Goal: Task Accomplishment & Management: Complete application form

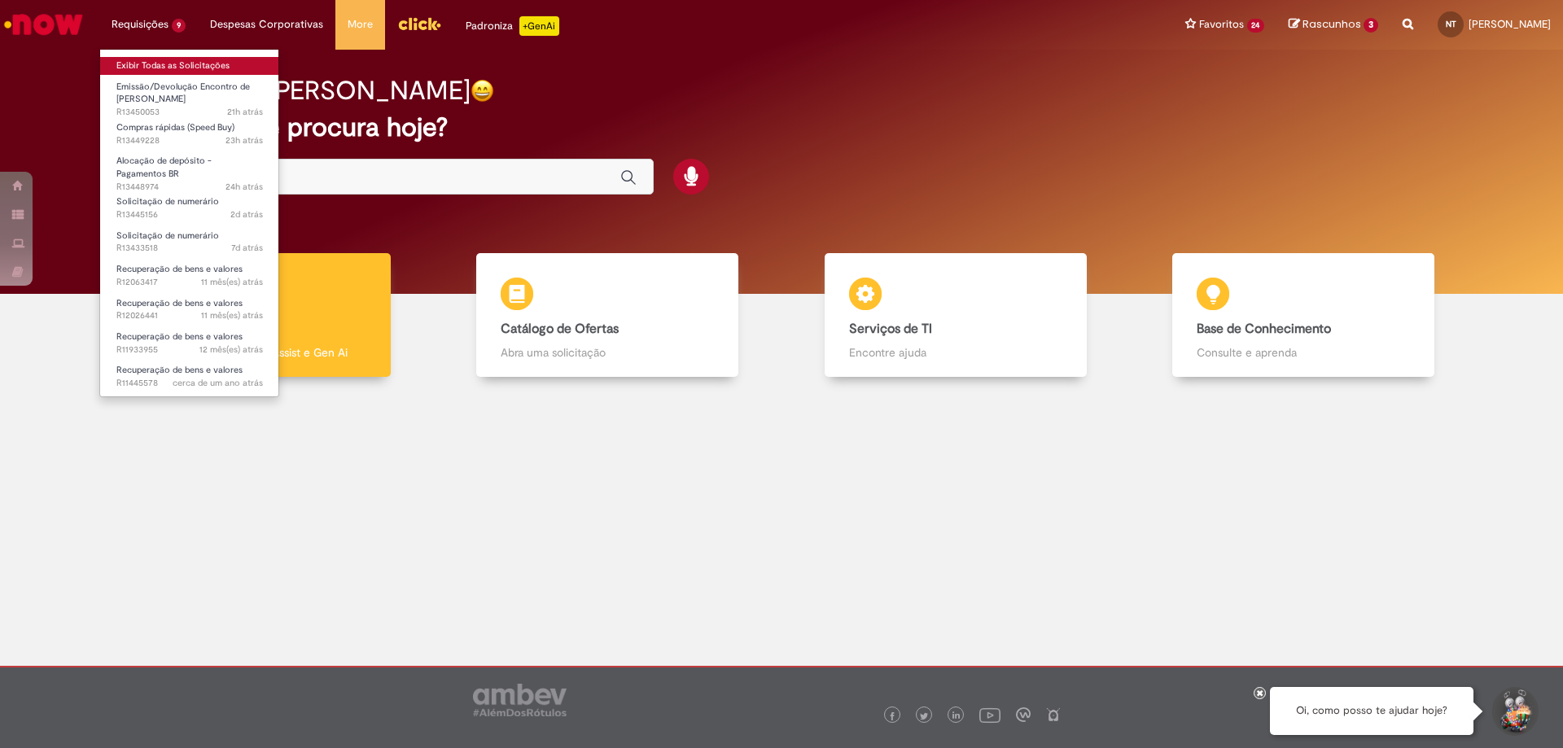
click at [219, 72] on link "Exibir Todas as Solicitações" at bounding box center [189, 66] width 179 height 18
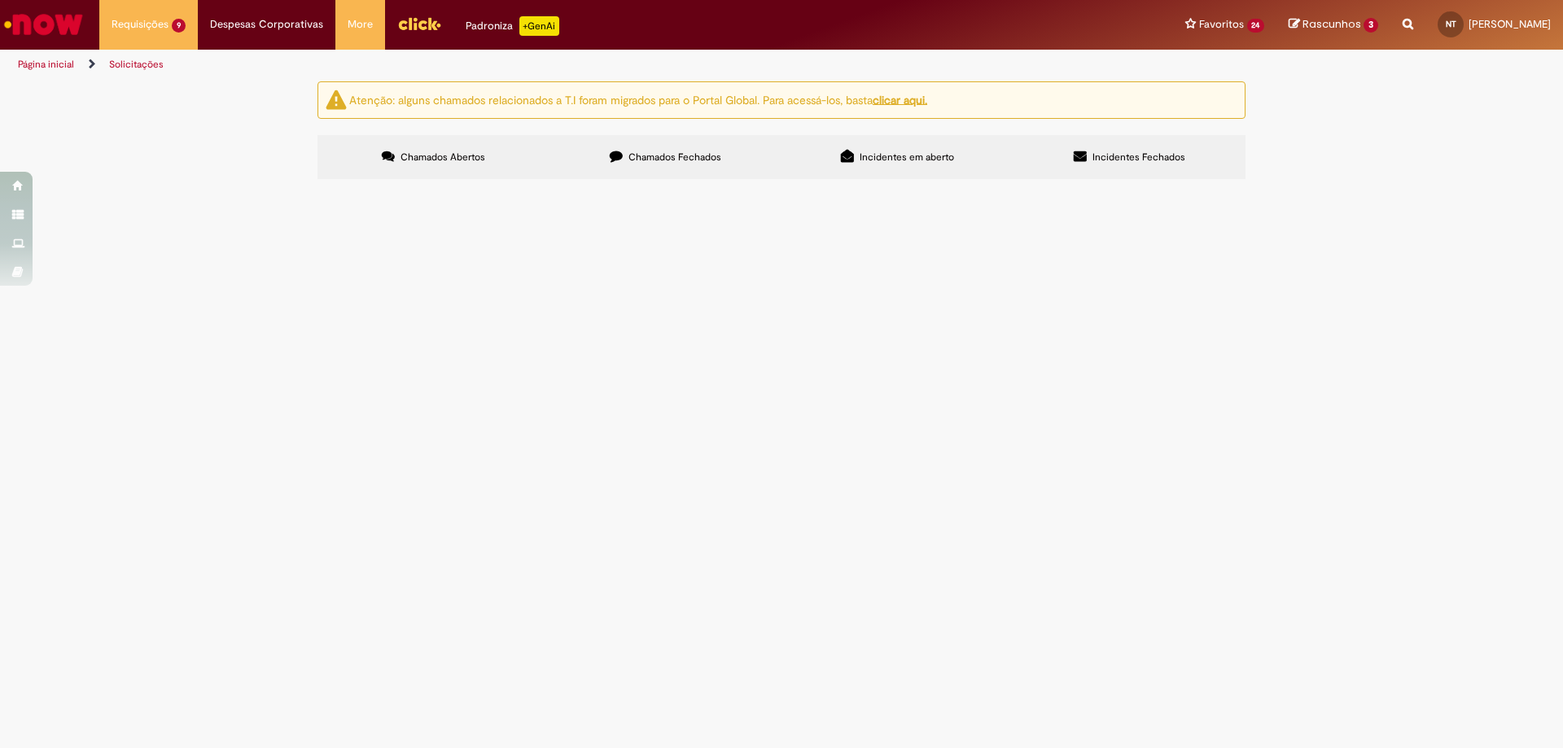
click at [684, 151] on span "Chamados Fechados" at bounding box center [675, 157] width 93 height 13
click at [471, 147] on label "Chamados Abertos" at bounding box center [434, 157] width 232 height 44
click at [0, 0] on span "Turma! Tudo bem ? Seguir com Pagamento de taxas publicas CDD FORTALEZA [DATE]" at bounding box center [0, 0] width 0 height 0
click at [0, 0] on span "Solicitação de numerário" at bounding box center [0, 0] width 0 height 0
click at [0, 0] on td "Solicitação de numerário" at bounding box center [0, 0] width 0 height 0
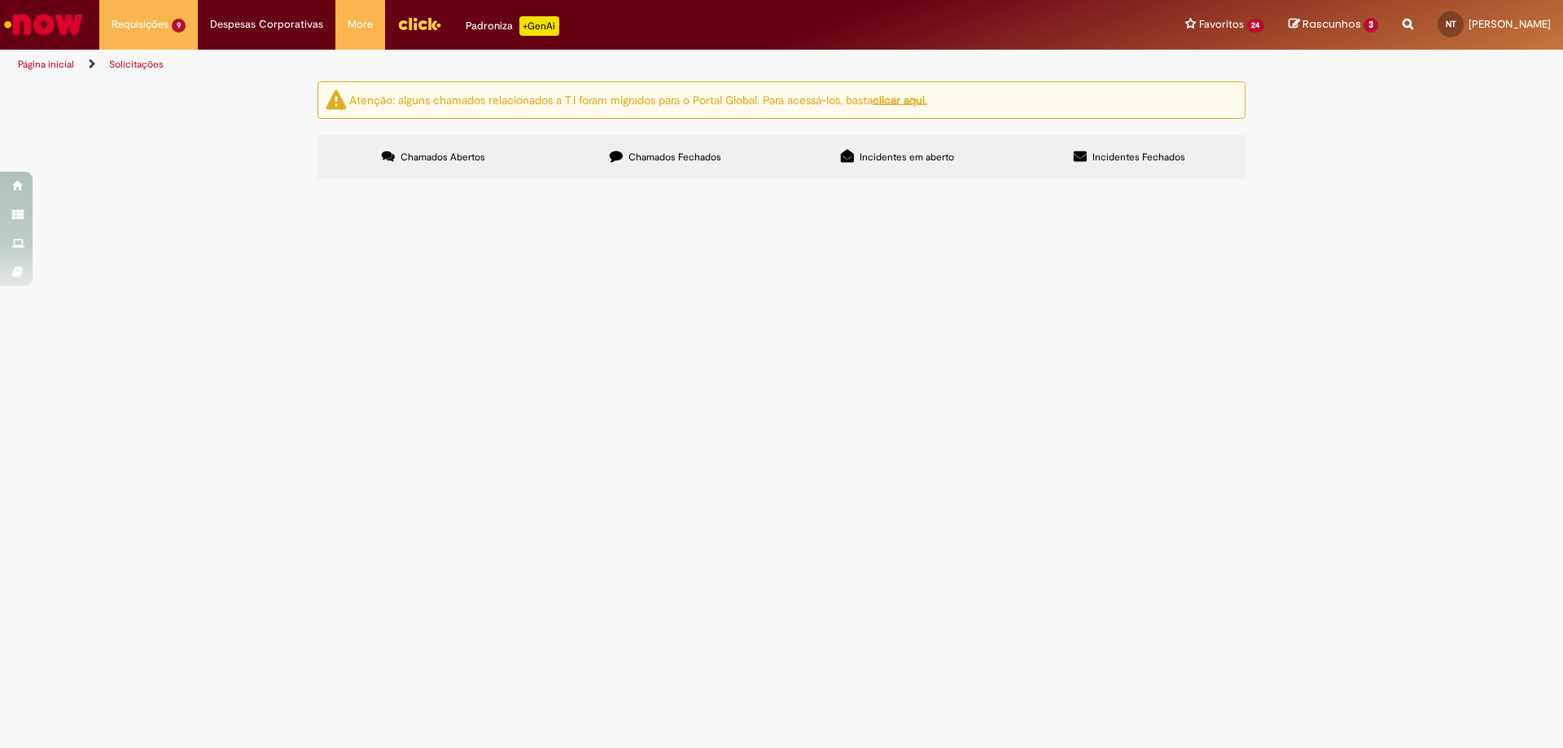
click at [0, 0] on td "Solicitação de numerário" at bounding box center [0, 0] width 0 height 0
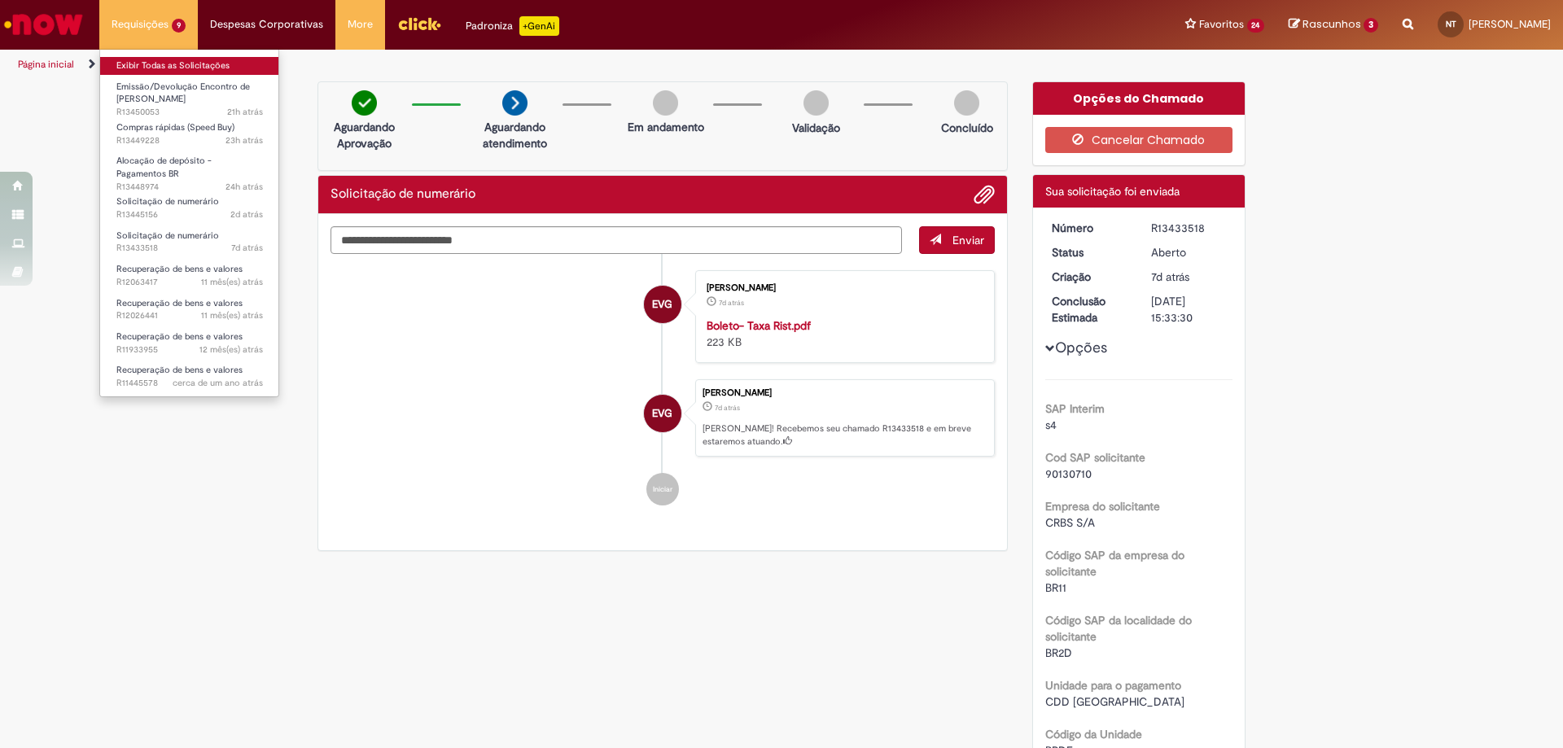
click at [189, 59] on link "Exibir Todas as Solicitações" at bounding box center [189, 66] width 179 height 18
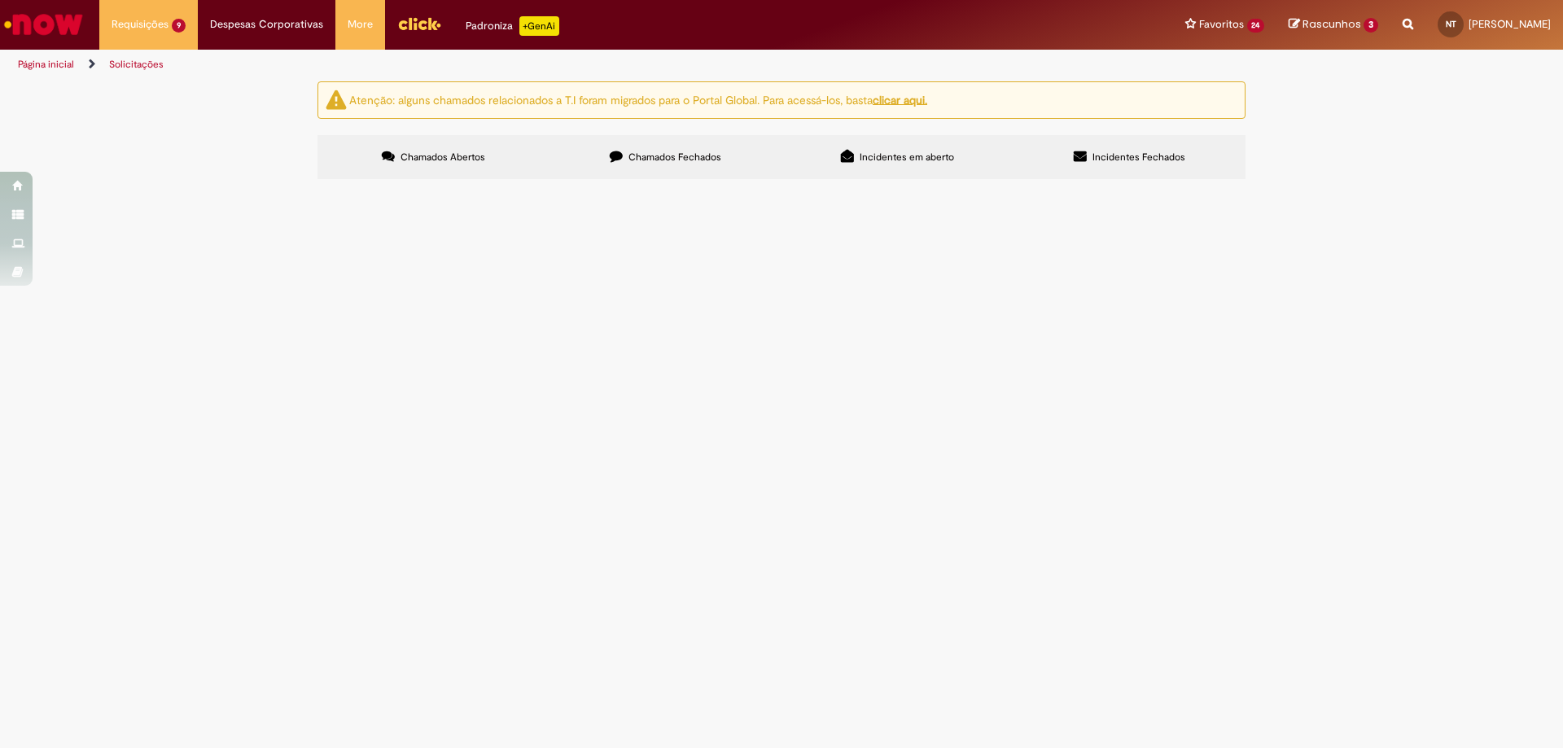
click at [612, 151] on icon at bounding box center [616, 156] width 13 height 13
click at [0, 0] on span "Boa tarde, turma! podem transferir os creditos?" at bounding box center [0, 0] width 0 height 0
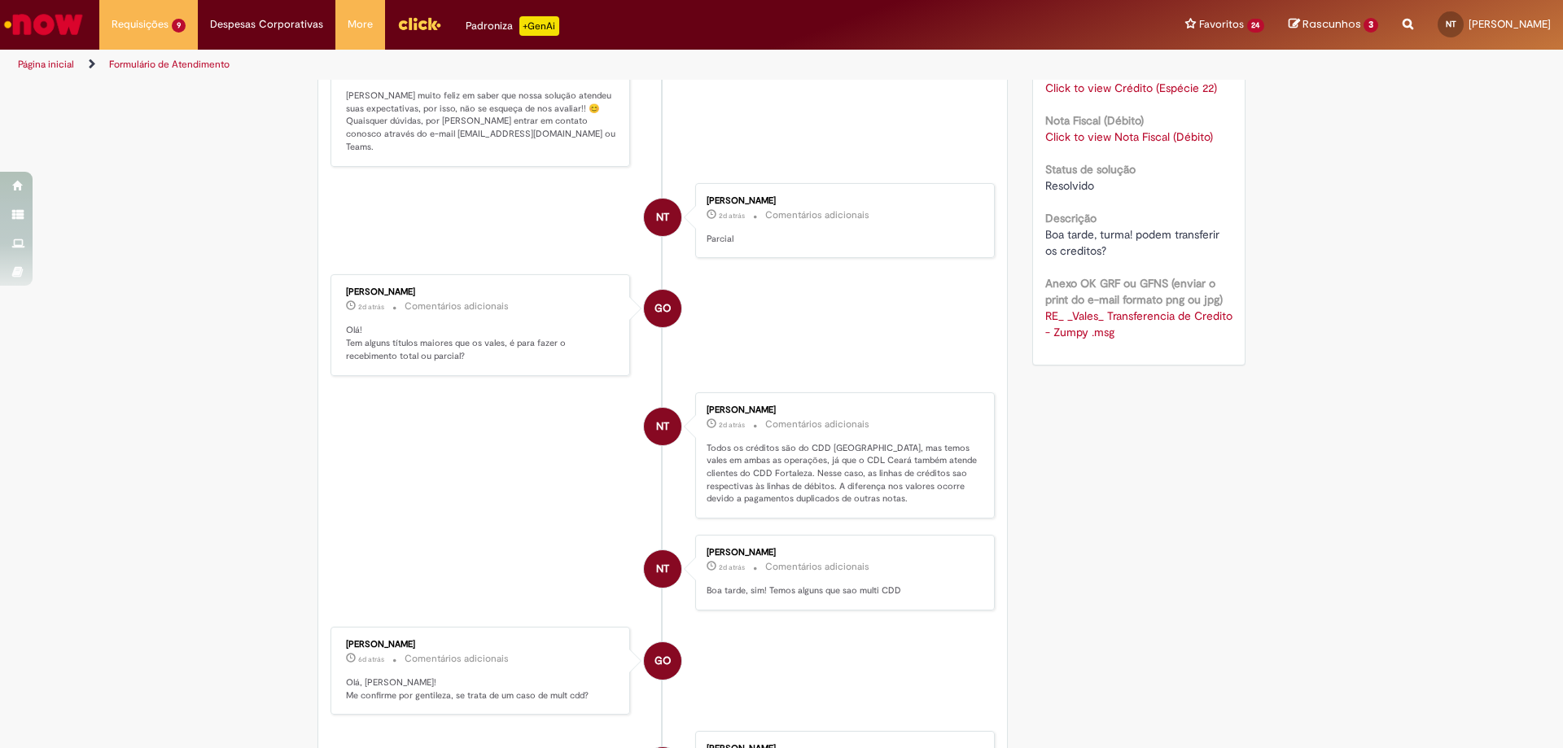
scroll to position [244, 0]
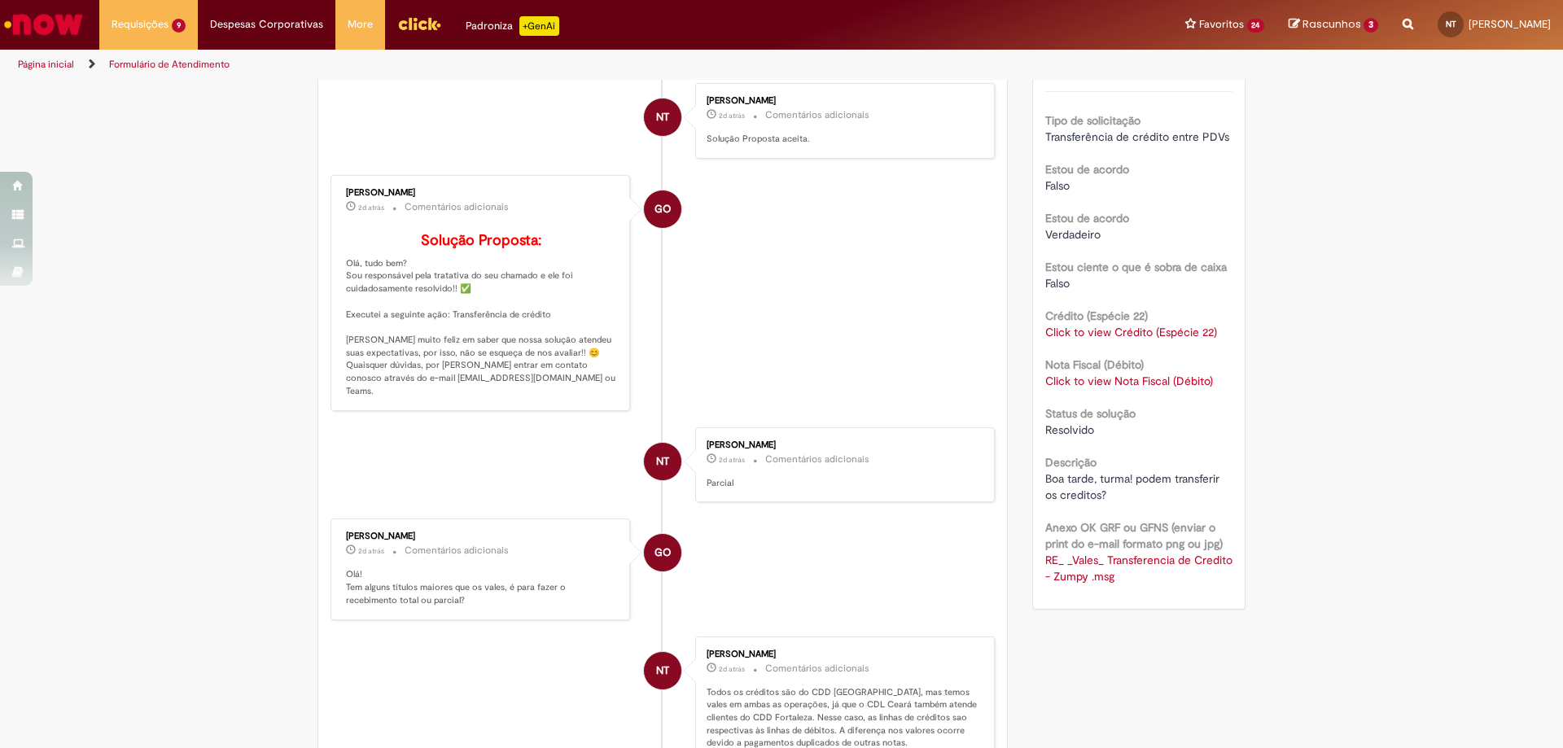
click at [1128, 406] on div "Tipo de solicitação Transferência de crédito entre PDVs Estou de acordo Falso E…" at bounding box center [1140, 337] width 188 height 493
click at [1140, 388] on link "Click to view Nota Fiscal (Débito)" at bounding box center [1130, 381] width 168 height 15
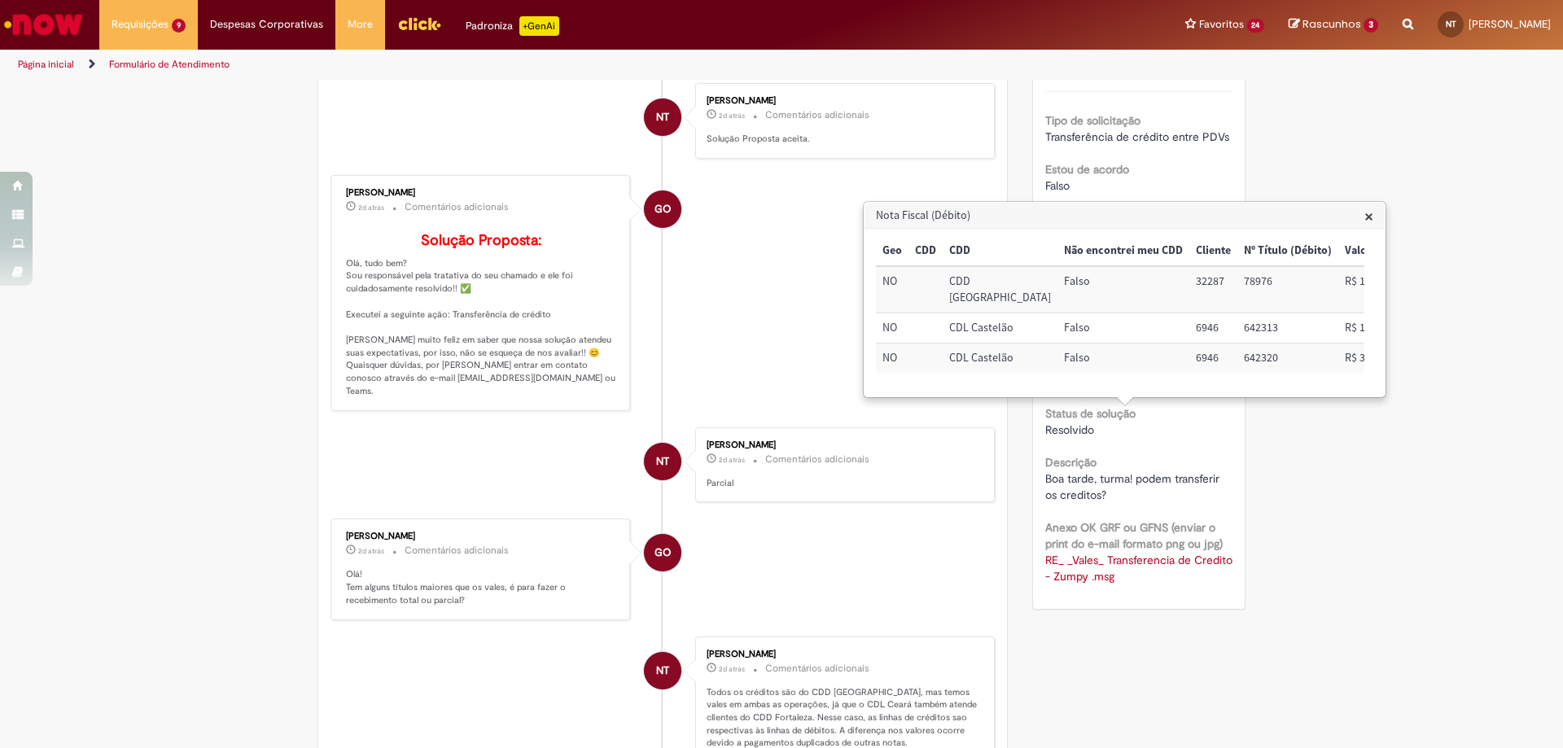
click at [1315, 428] on div "Verificar Código de Barras Aguardando Aprovação Aguardando atendimento Em andam…" at bounding box center [781, 551] width 1563 height 1428
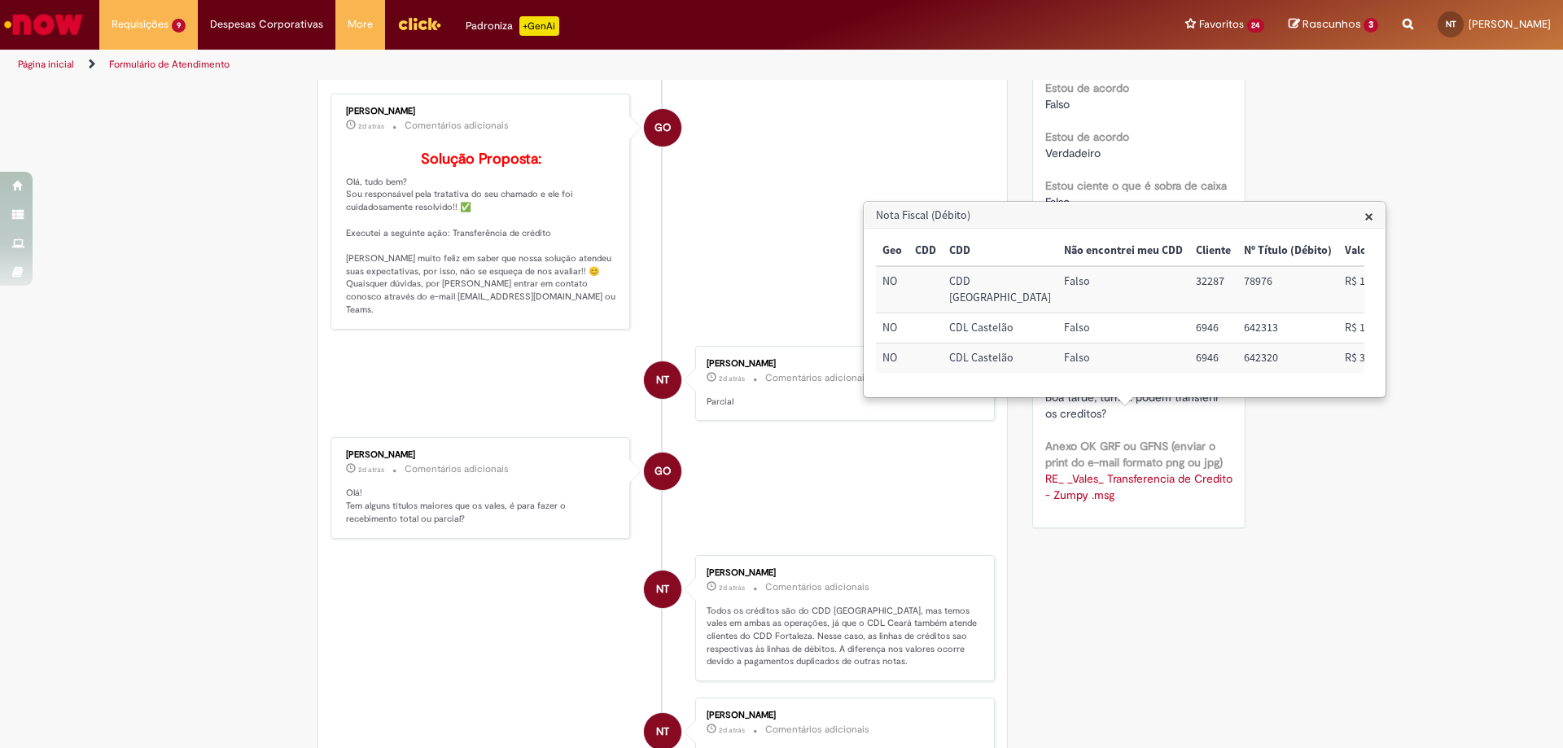
click at [719, 307] on li "GO Gustavo Oliveira 2d atrás 2 dias atrás Comentários adicionais Solução Propos…" at bounding box center [663, 212] width 664 height 236
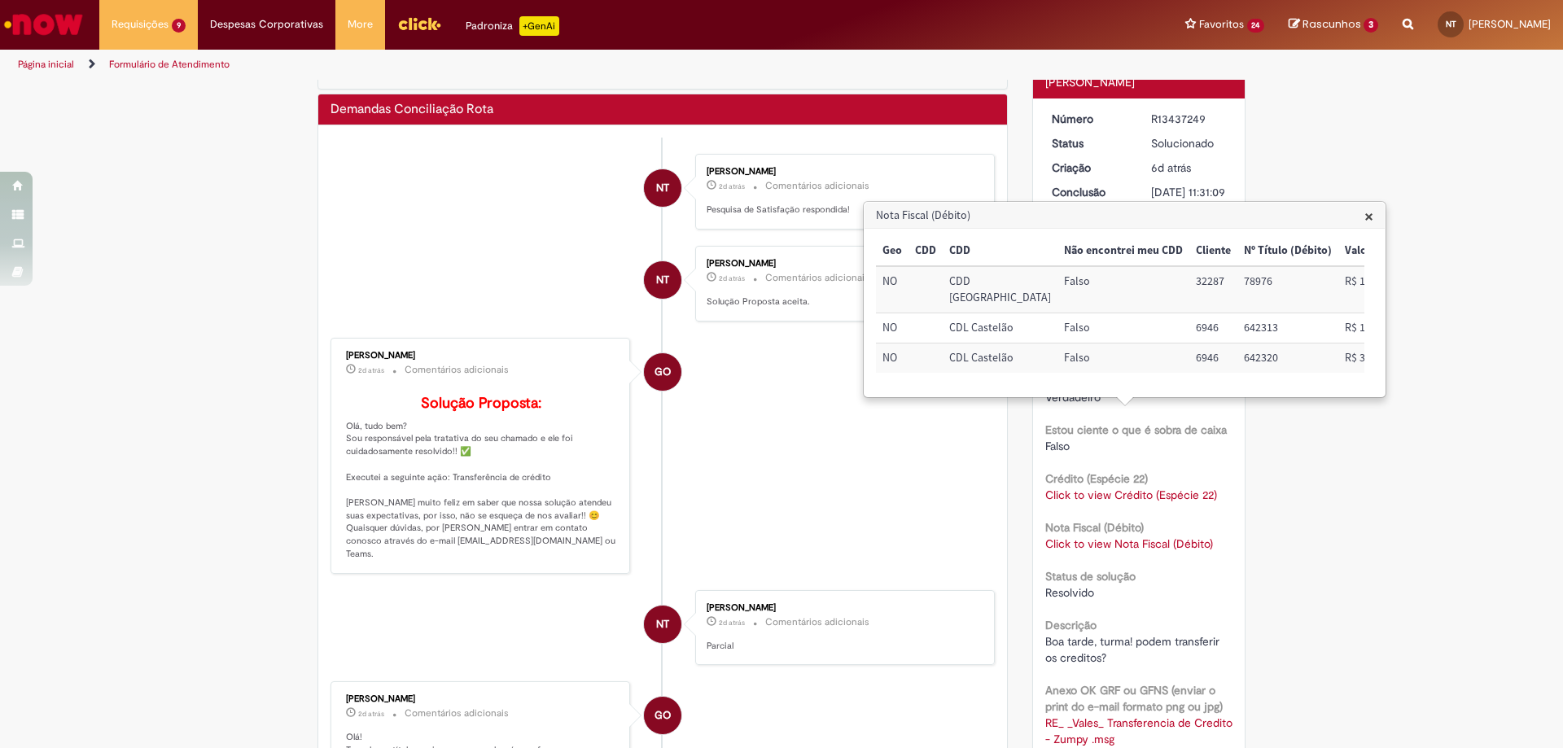
scroll to position [0, 0]
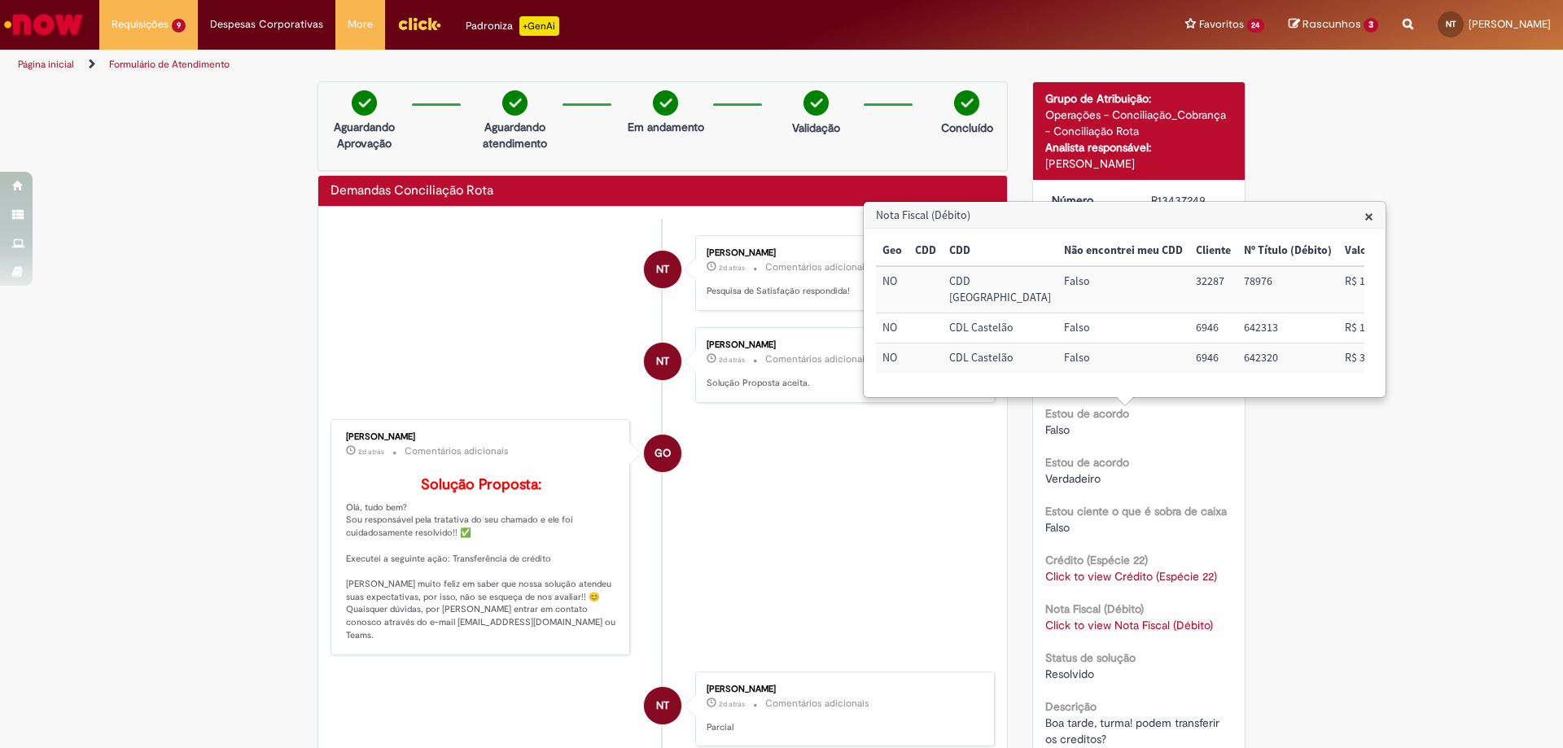
click at [1366, 212] on span "×" at bounding box center [1369, 216] width 9 height 22
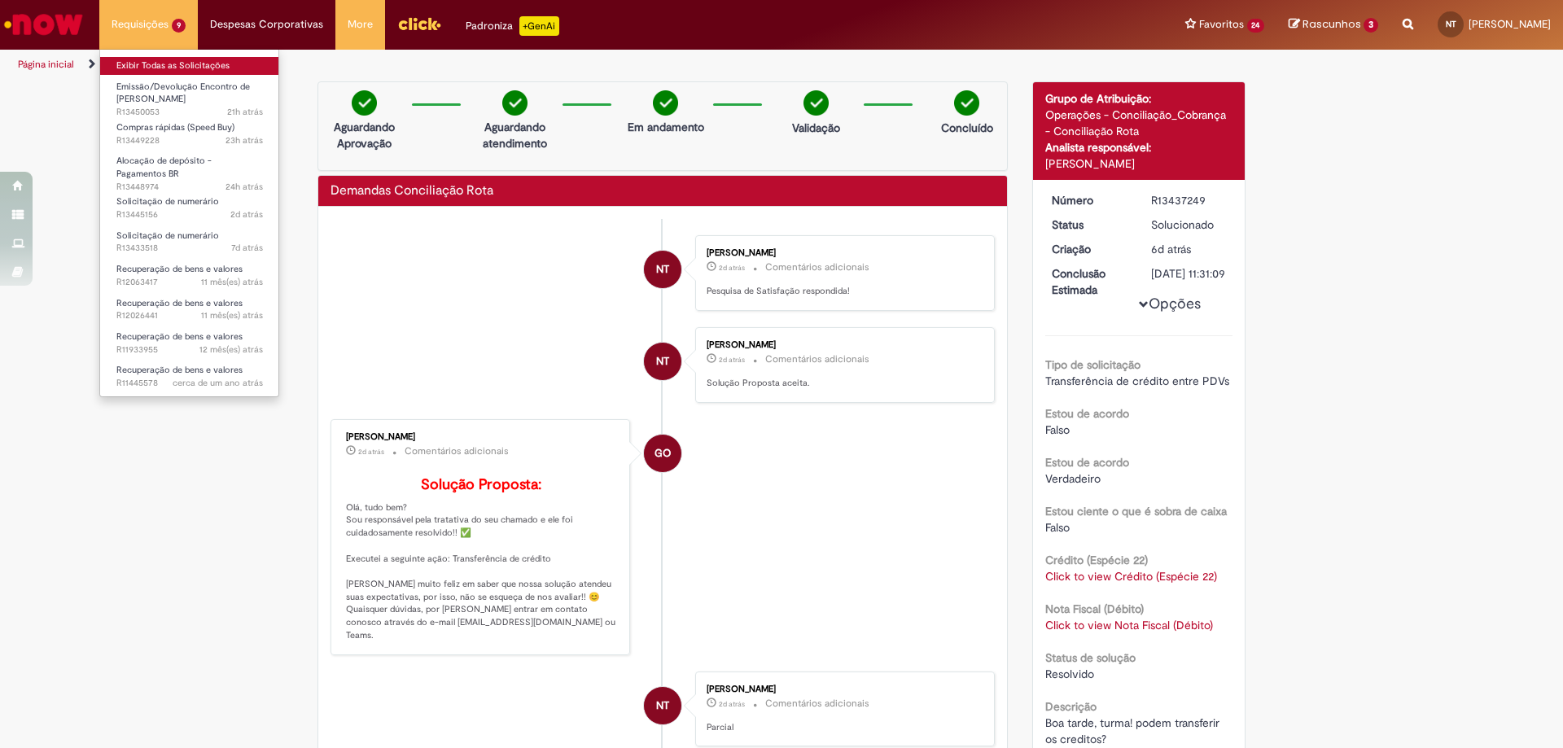
click at [182, 71] on link "Exibir Todas as Solicitações" at bounding box center [189, 66] width 179 height 18
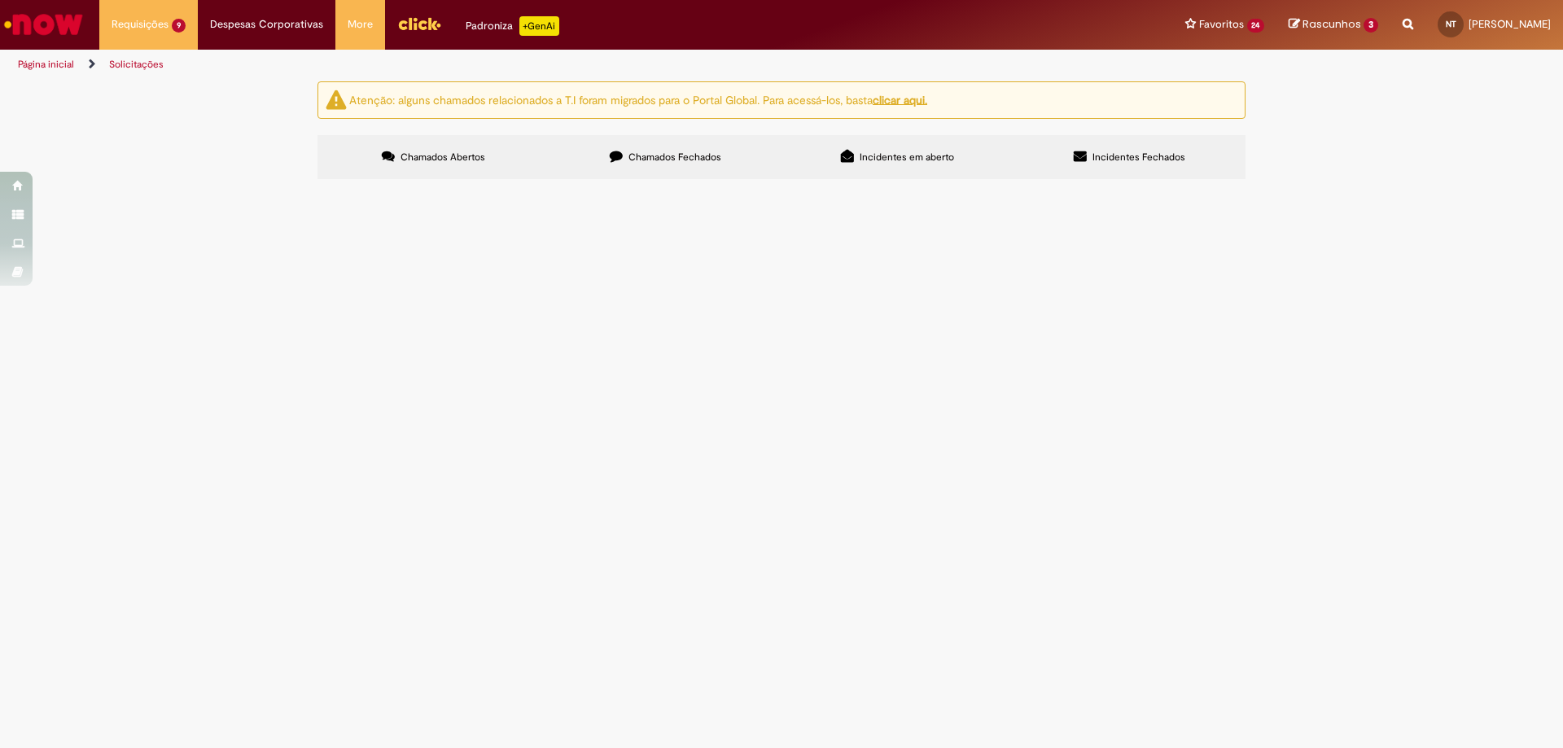
click at [610, 151] on label "Chamados Fechados" at bounding box center [666, 157] width 232 height 44
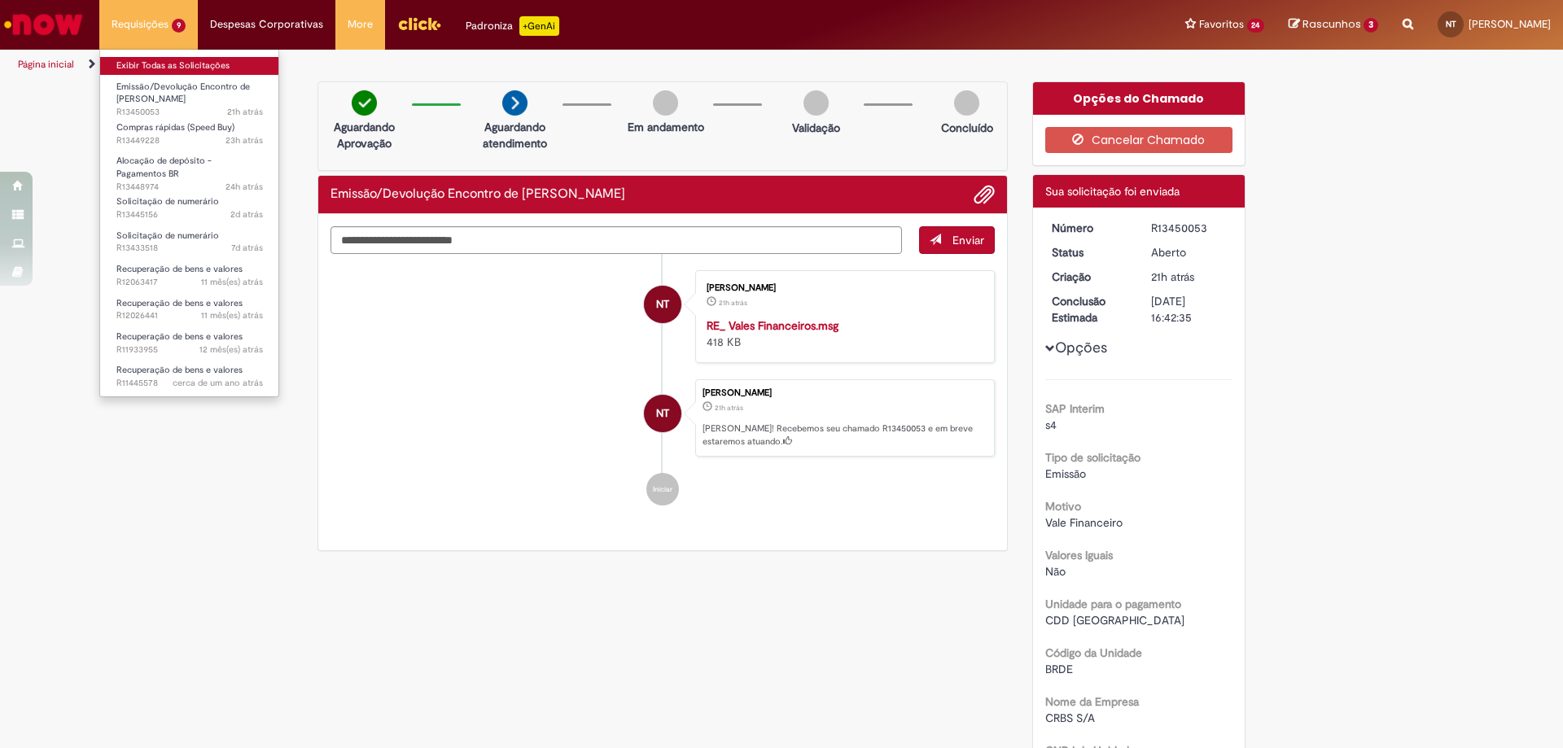
click at [178, 71] on link "Exibir Todas as Solicitações" at bounding box center [189, 66] width 179 height 18
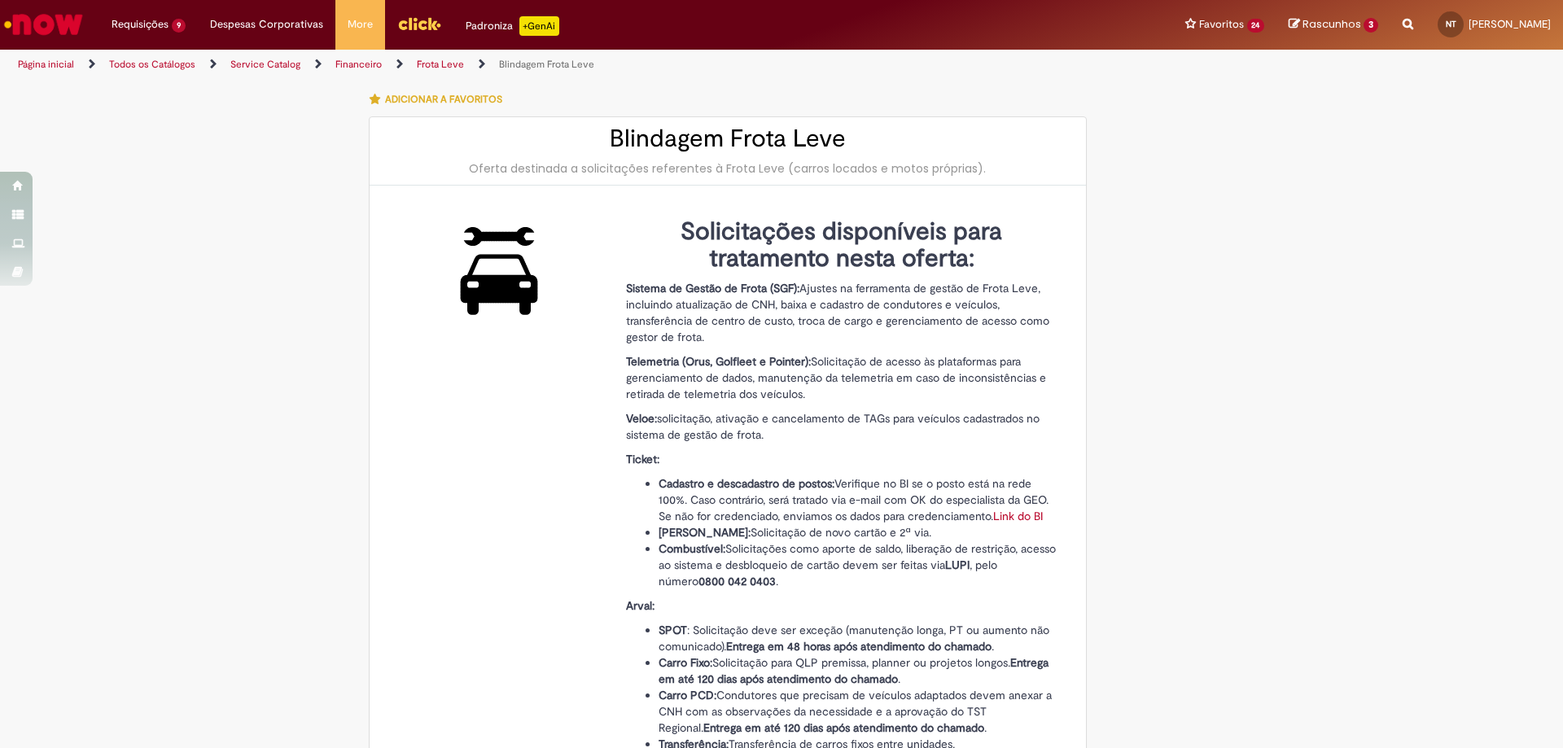
type input "********"
type input "**********"
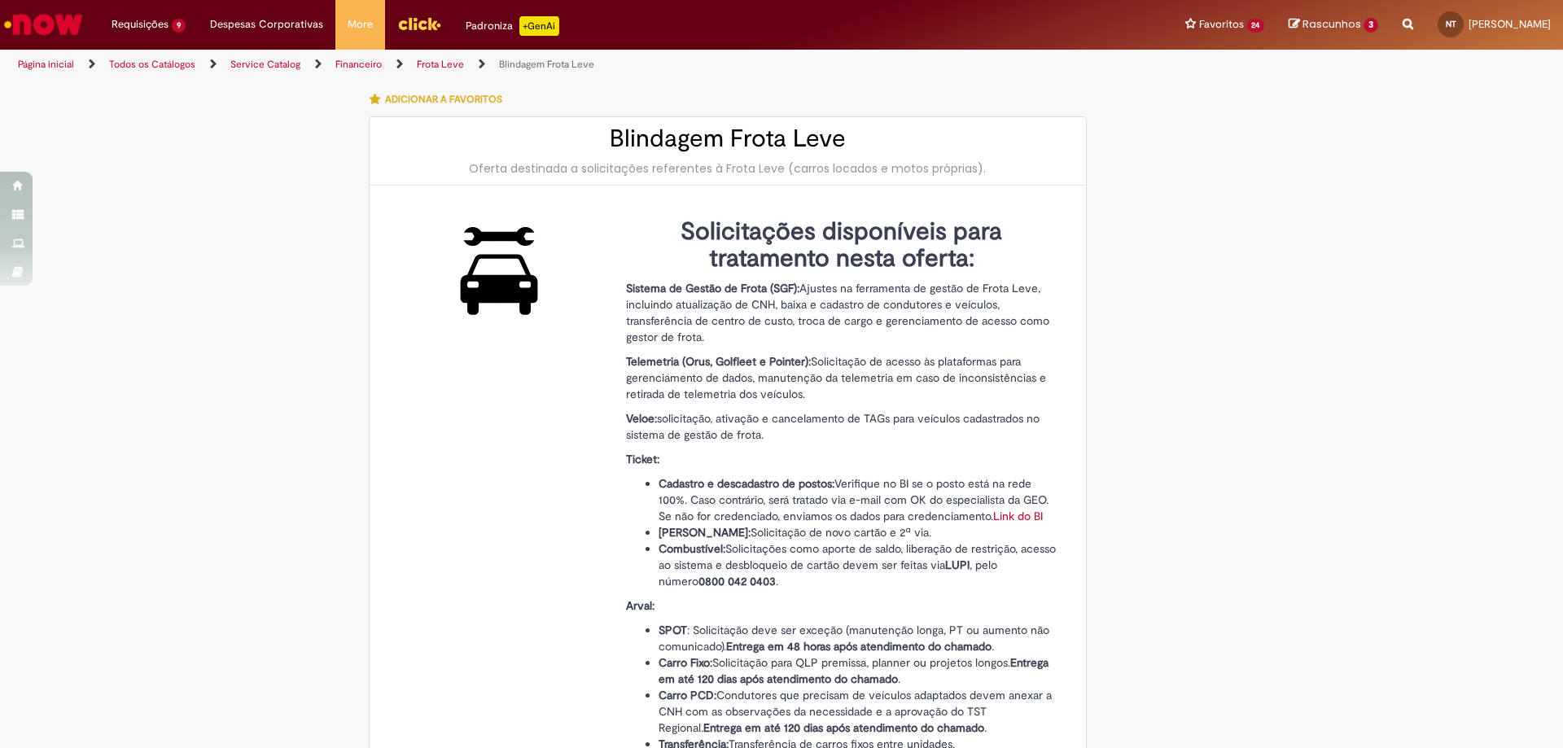
type input "****"
type input "**********"
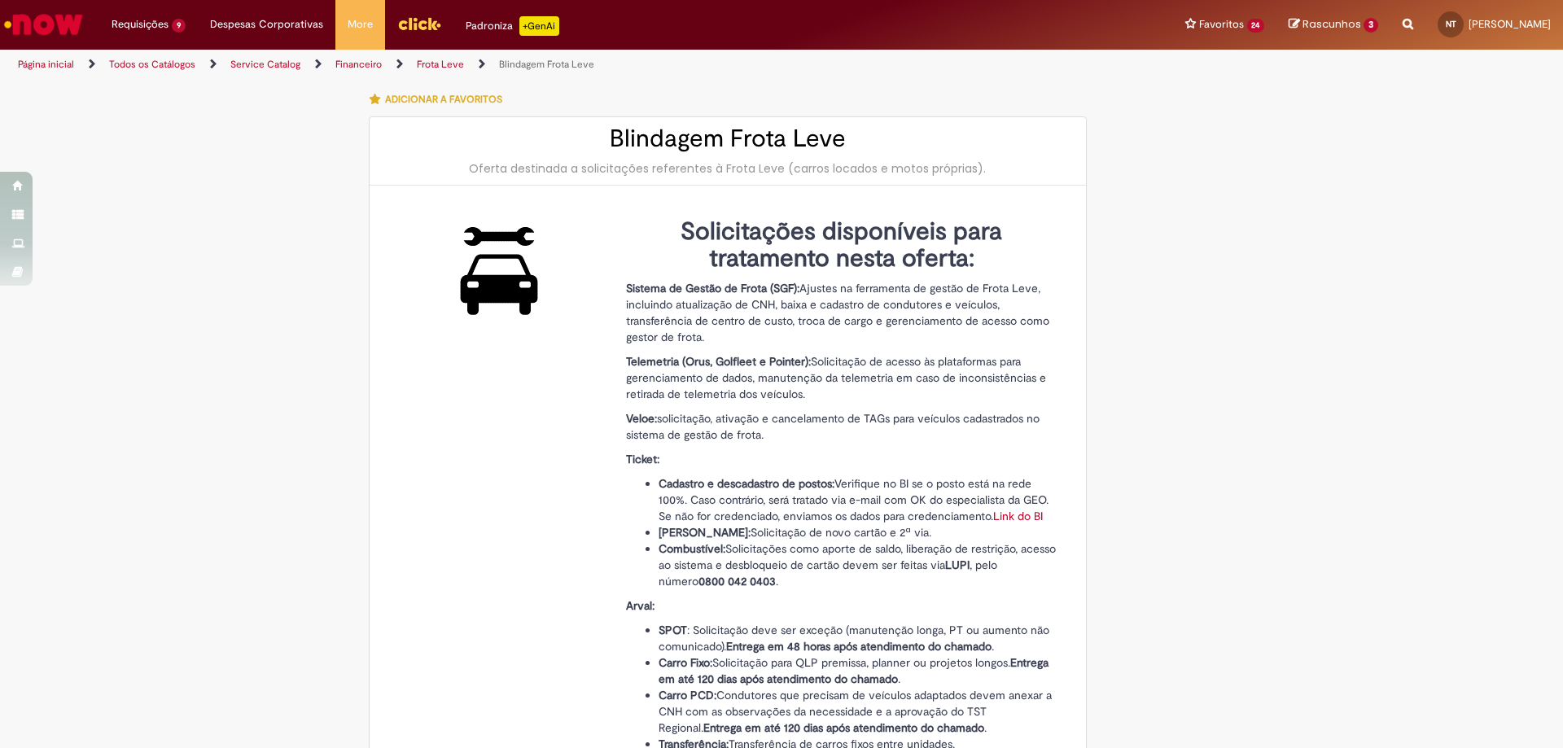
type input "**********"
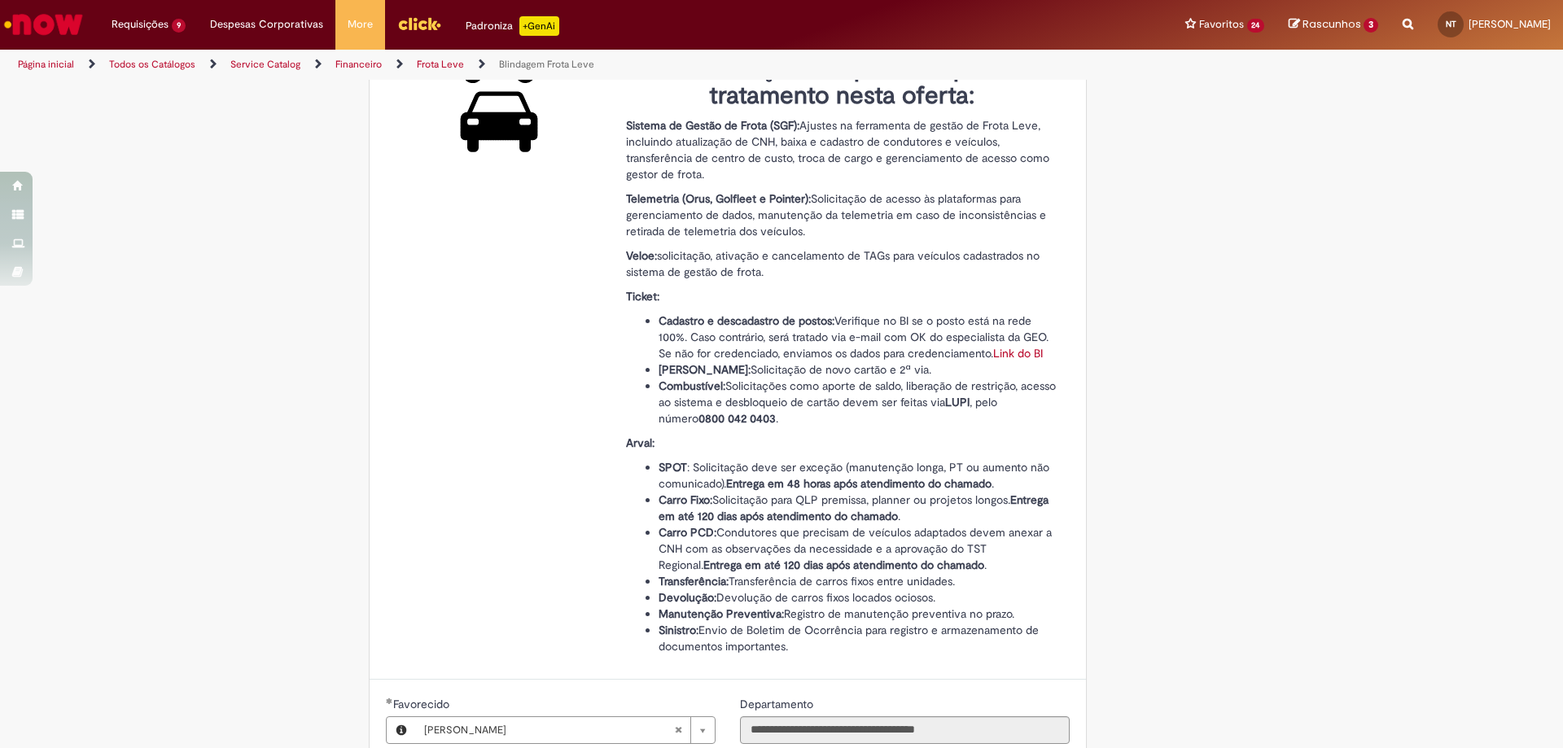
scroll to position [244, 0]
